Goal: Navigation & Orientation: Understand site structure

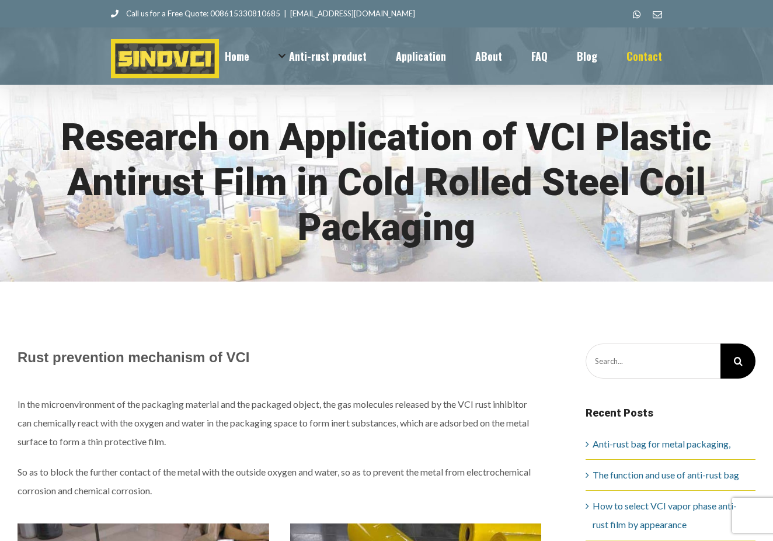
click at [642, 51] on span "Contact" at bounding box center [644, 56] width 36 height 11
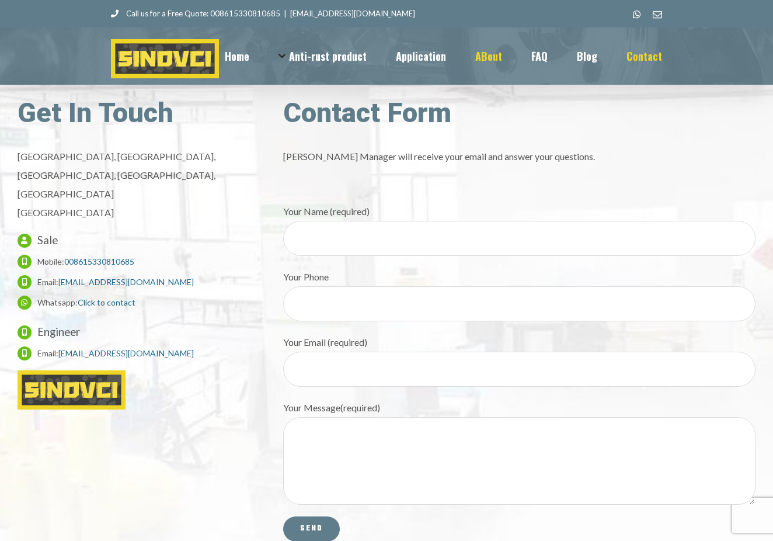
click at [491, 60] on span "ABout" at bounding box center [488, 56] width 27 height 11
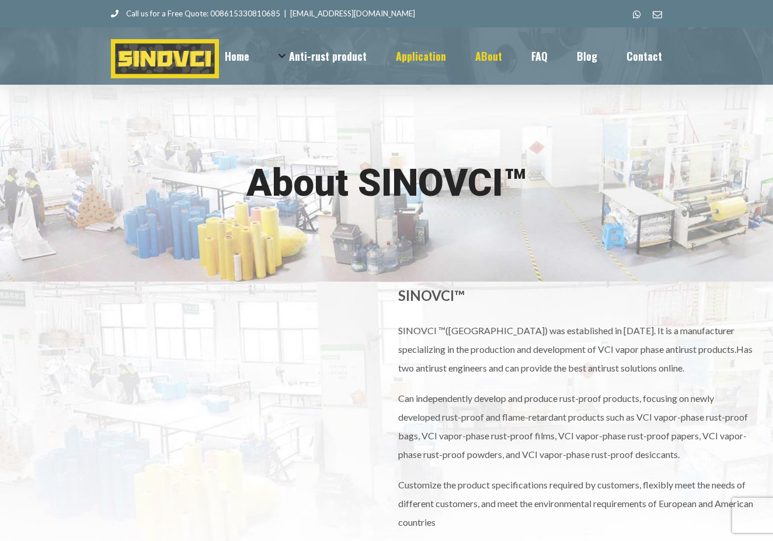
click at [446, 51] on span "Application" at bounding box center [421, 56] width 50 height 11
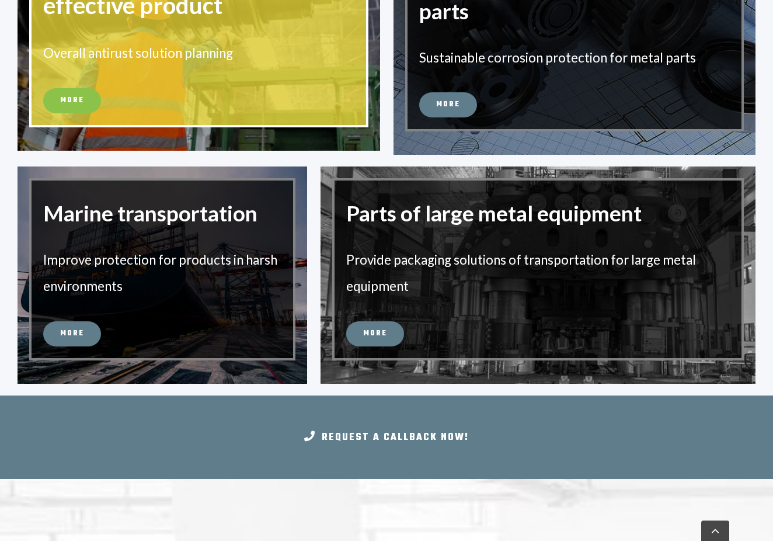
scroll to position [367, 0]
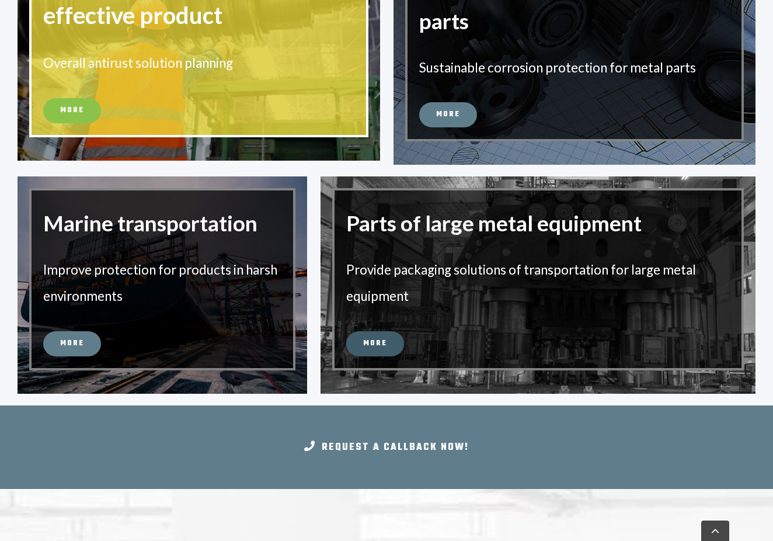
click at [362, 342] on link "More" at bounding box center [375, 343] width 58 height 25
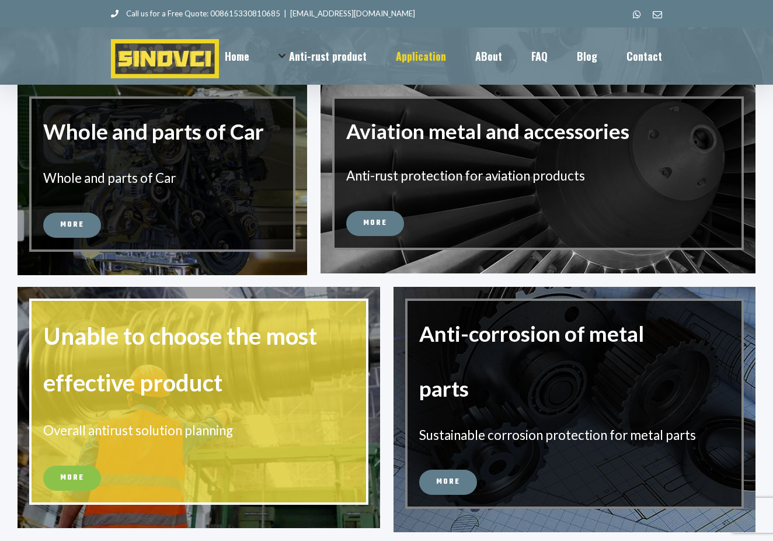
scroll to position [0, 0]
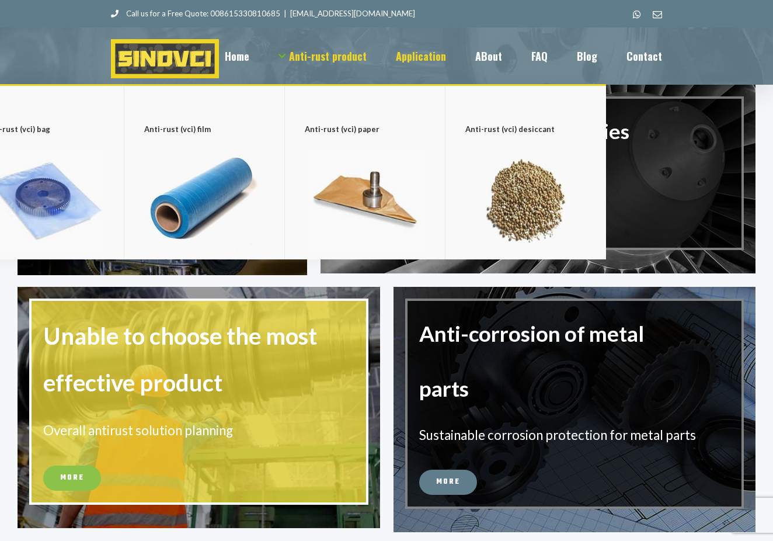
click at [346, 58] on span "Anti-rust product" at bounding box center [328, 56] width 78 height 11
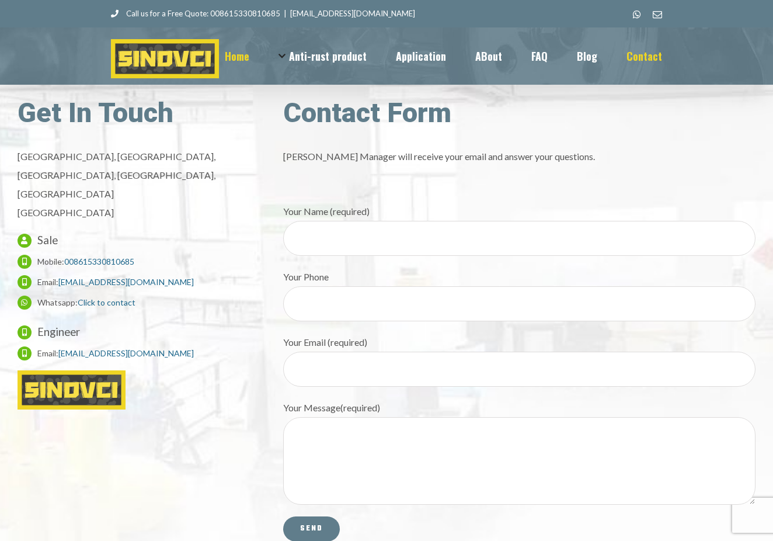
click at [242, 54] on span "Home" at bounding box center [237, 56] width 25 height 11
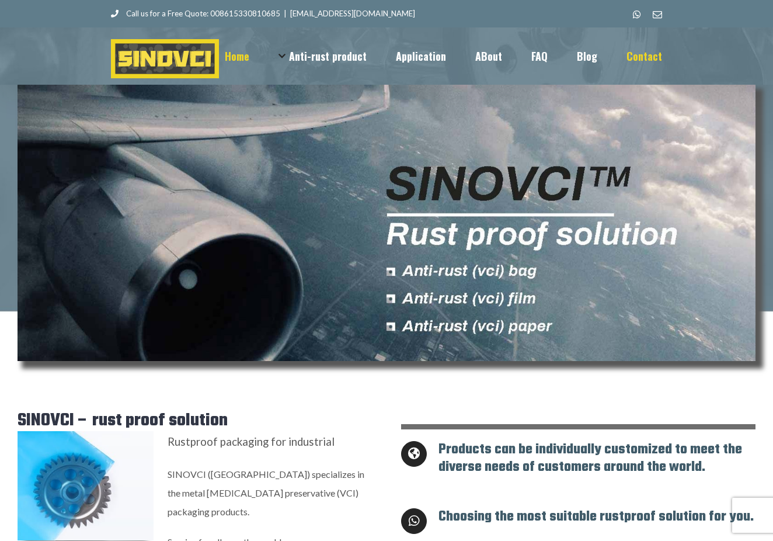
click at [662, 51] on span "Contact" at bounding box center [644, 56] width 36 height 11
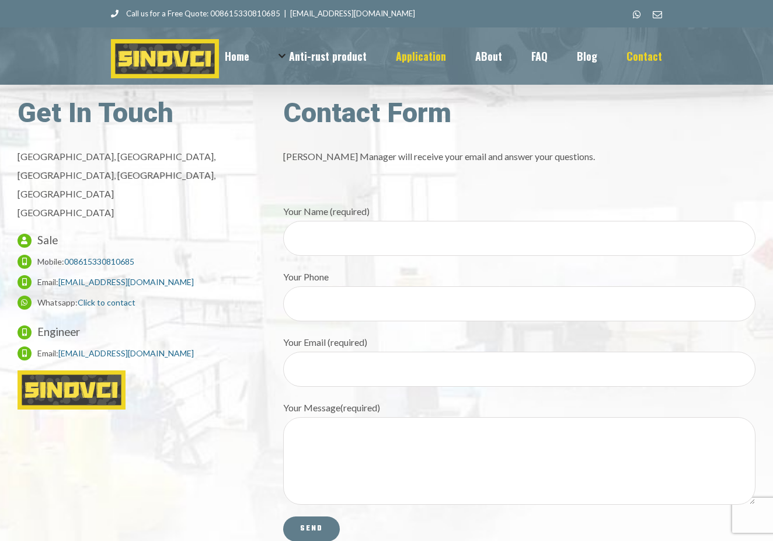
click at [425, 55] on span "Application" at bounding box center [421, 56] width 50 height 11
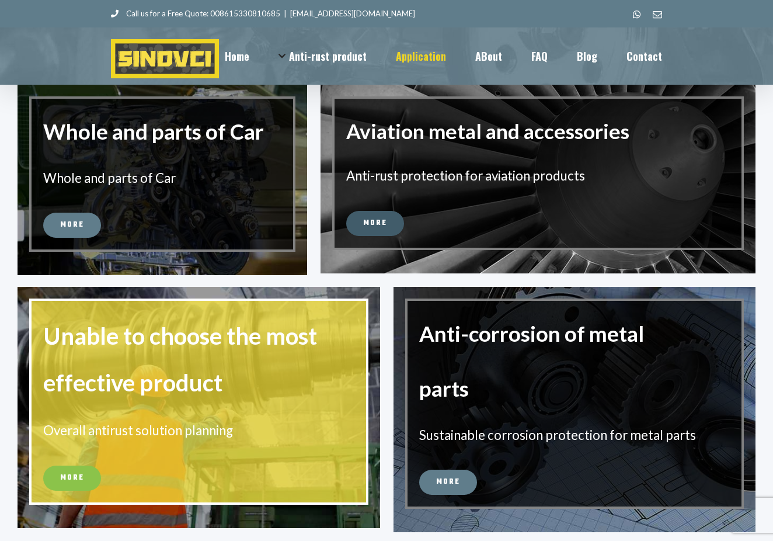
click at [387, 224] on link "More" at bounding box center [375, 223] width 58 height 25
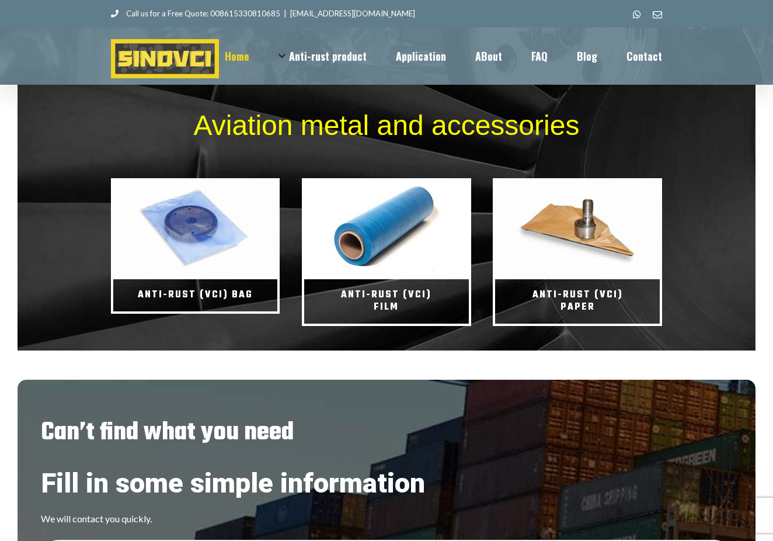
click at [249, 51] on span "Home" at bounding box center [237, 56] width 25 height 11
